Goal: Transaction & Acquisition: Purchase product/service

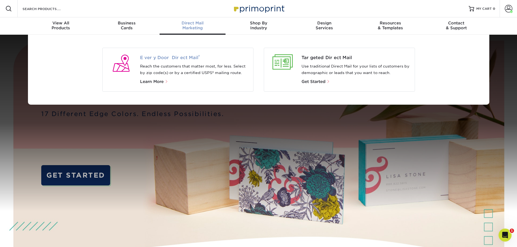
click at [168, 58] on span "Every Door Direct Mail ®" at bounding box center [194, 58] width 109 height 7
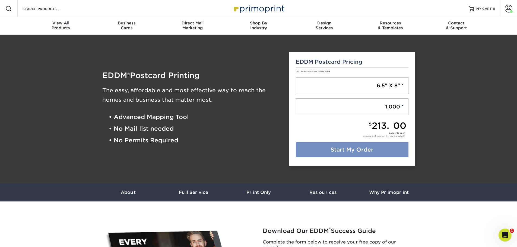
click at [353, 154] on link "Start My Order" at bounding box center [352, 149] width 113 height 15
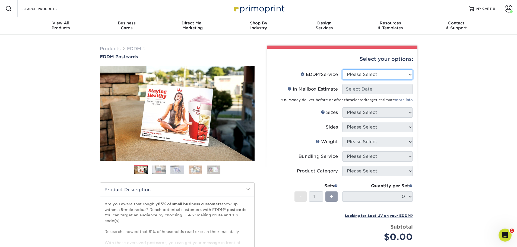
click at [384, 72] on select "Please Select Full Service Print Only" at bounding box center [377, 75] width 71 height 10
click at [384, 75] on select "Please Select Full Service Print Only" at bounding box center [377, 75] width 71 height 10
select select "full_service"
click at [342, 70] on select "Please Select Full Service Print Only" at bounding box center [377, 75] width 71 height 10
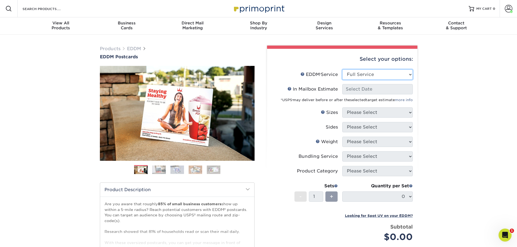
select select "-1"
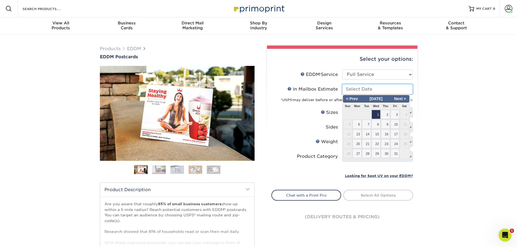
click at [381, 90] on input "In Mailbox Estimate Help In Mailbox Estimate" at bounding box center [377, 89] width 71 height 10
click at [378, 157] on span "29" at bounding box center [376, 153] width 9 height 9
type input "2025-10-29"
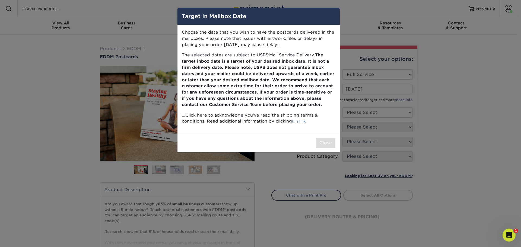
click at [184, 116] on input "checkbox" at bounding box center [184, 115] width 4 height 4
click at [184, 115] on input "checkbox" at bounding box center [184, 115] width 4 height 4
checkbox input "true"
click at [321, 141] on button "Close" at bounding box center [326, 143] width 20 height 10
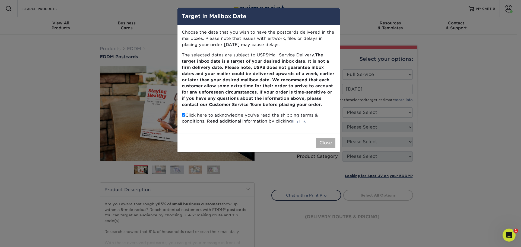
click at [321, 141] on div "Weight Help Weight" at bounding box center [327, 142] width 22 height 7
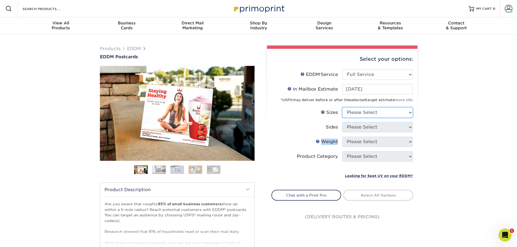
click at [367, 113] on select "Please Select 4.5" x 12" 6" x 12" 6.5" x 8" 6.5" x 9" 6.5" x 12" 7" x 8.5" 8" x…" at bounding box center [377, 113] width 71 height 10
select select "6.50x8.00"
click at [342, 108] on select "Please Select 4.5" x 12" 6" x 12" 6.5" x 8" 6.5" x 9" 6.5" x 12" 7" x 8.5" 8" x…" at bounding box center [377, 113] width 71 height 10
click at [376, 128] on select "Please Select Print Both Sides Print Front Only" at bounding box center [377, 127] width 71 height 10
select select "13abbda7-1d64-4f25-8bb2-c179b224825d"
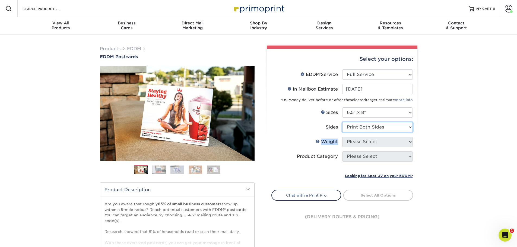
click at [342, 122] on select "Please Select Print Both Sides Print Front Only" at bounding box center [377, 127] width 71 height 10
click at [358, 143] on select "Please Select 16PT 14PT" at bounding box center [377, 142] width 71 height 10
select select "14PT"
click at [342, 137] on select "Please Select 16PT 14PT" at bounding box center [377, 142] width 71 height 10
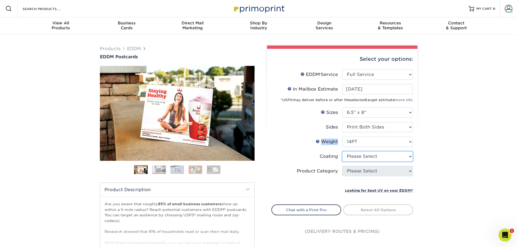
click at [359, 157] on select at bounding box center [377, 156] width 71 height 10
select select "1e8116af-acfc-44b1-83dc-8181aa338834"
click at [342, 151] on select at bounding box center [377, 156] width 71 height 10
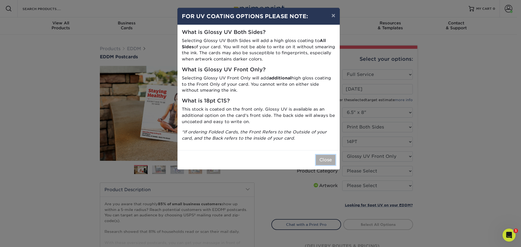
click at [323, 163] on button "Close" at bounding box center [326, 160] width 20 height 10
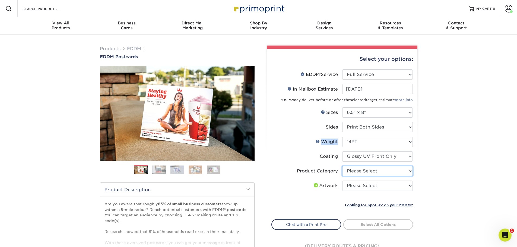
click at [367, 172] on select "Please Select Postcards" at bounding box center [377, 171] width 71 height 10
select select "9b7272e0-d6c8-4c3c-8e97-d3a1bcdab858"
click at [342, 166] on select "Please Select Postcards" at bounding box center [377, 171] width 71 height 10
click at [359, 189] on select "Please Select I will upload files I need a design - $150" at bounding box center [377, 186] width 71 height 10
select select "upload"
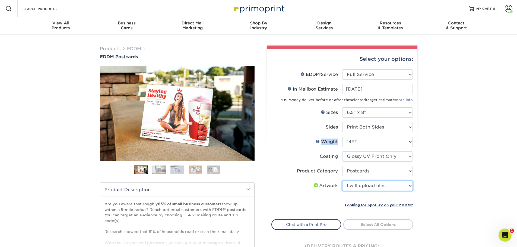
click at [342, 181] on select "Please Select I will upload files I need a design - $150" at bounding box center [377, 186] width 71 height 10
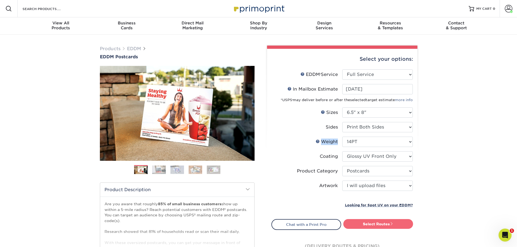
click at [381, 225] on link "Select Routes" at bounding box center [378, 224] width 70 height 10
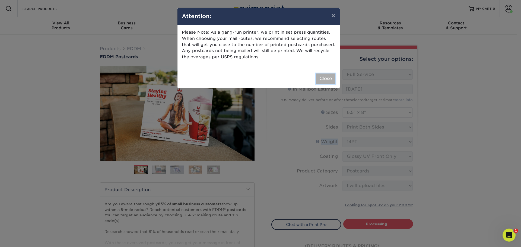
click at [322, 76] on button "Close" at bounding box center [326, 79] width 20 height 10
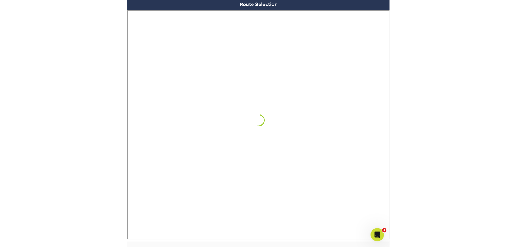
scroll to position [324, 0]
